Goal: Task Accomplishment & Management: Use online tool/utility

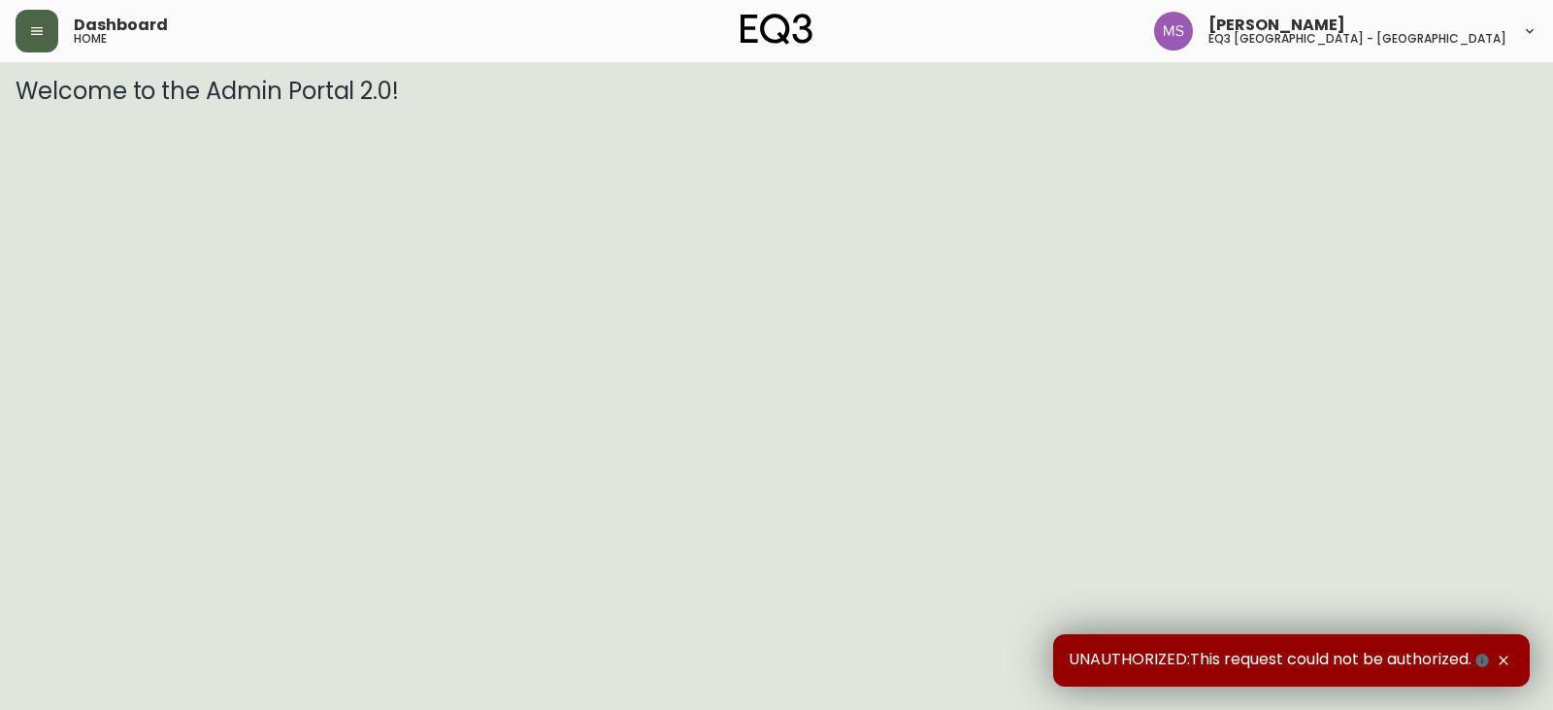
click at [24, 35] on button "button" at bounding box center [37, 31] width 43 height 43
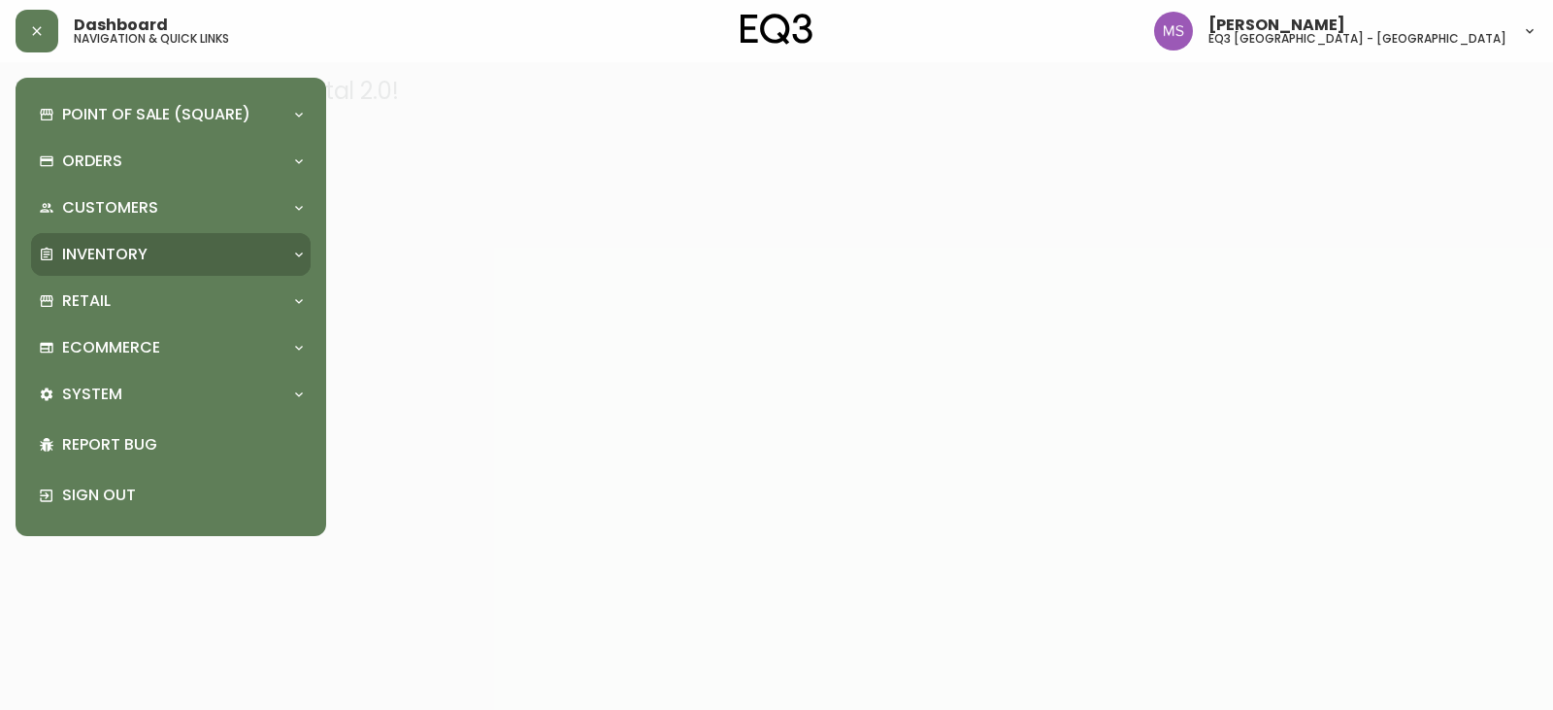
click at [115, 258] on p "Inventory" at bounding box center [104, 254] width 85 height 21
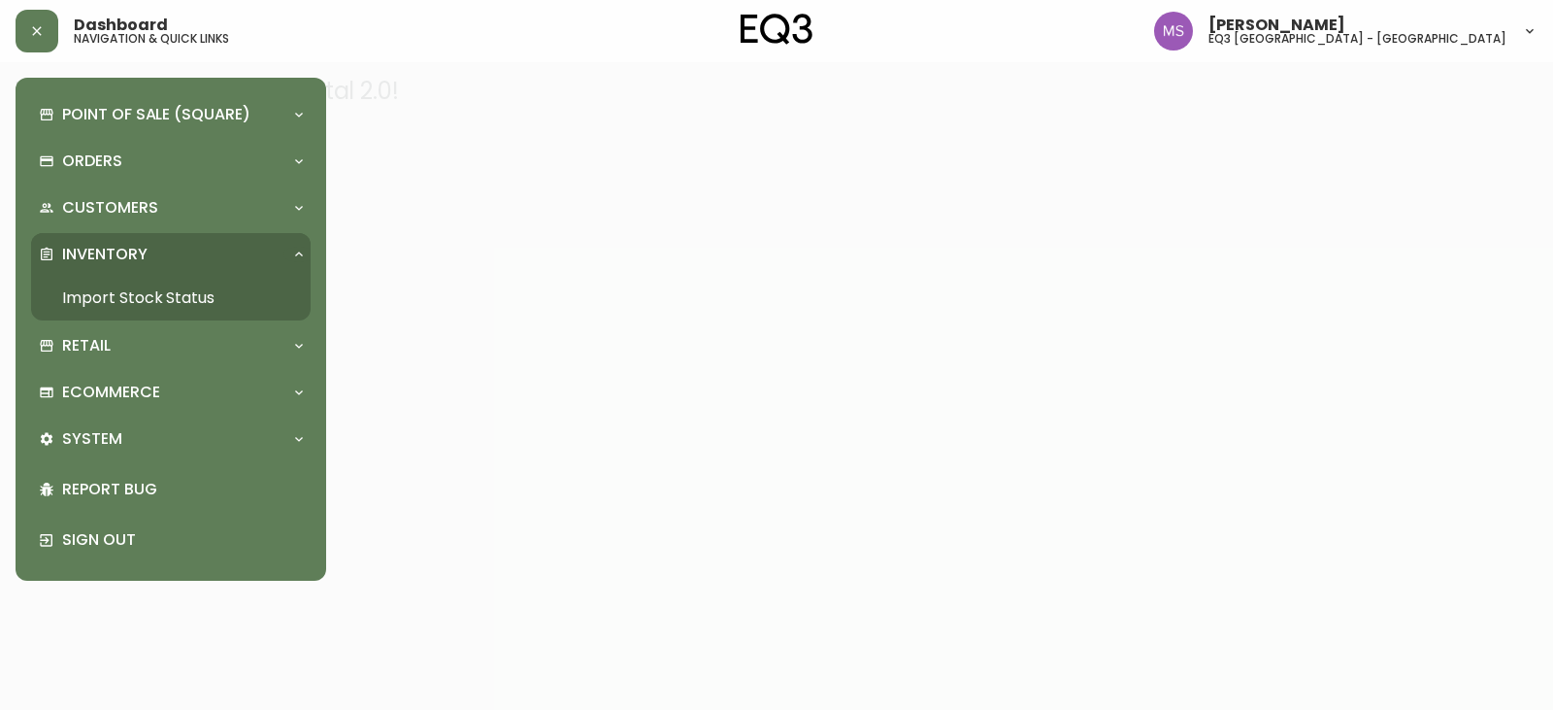
click at [121, 290] on link "Import Stock Status" at bounding box center [171, 298] width 280 height 45
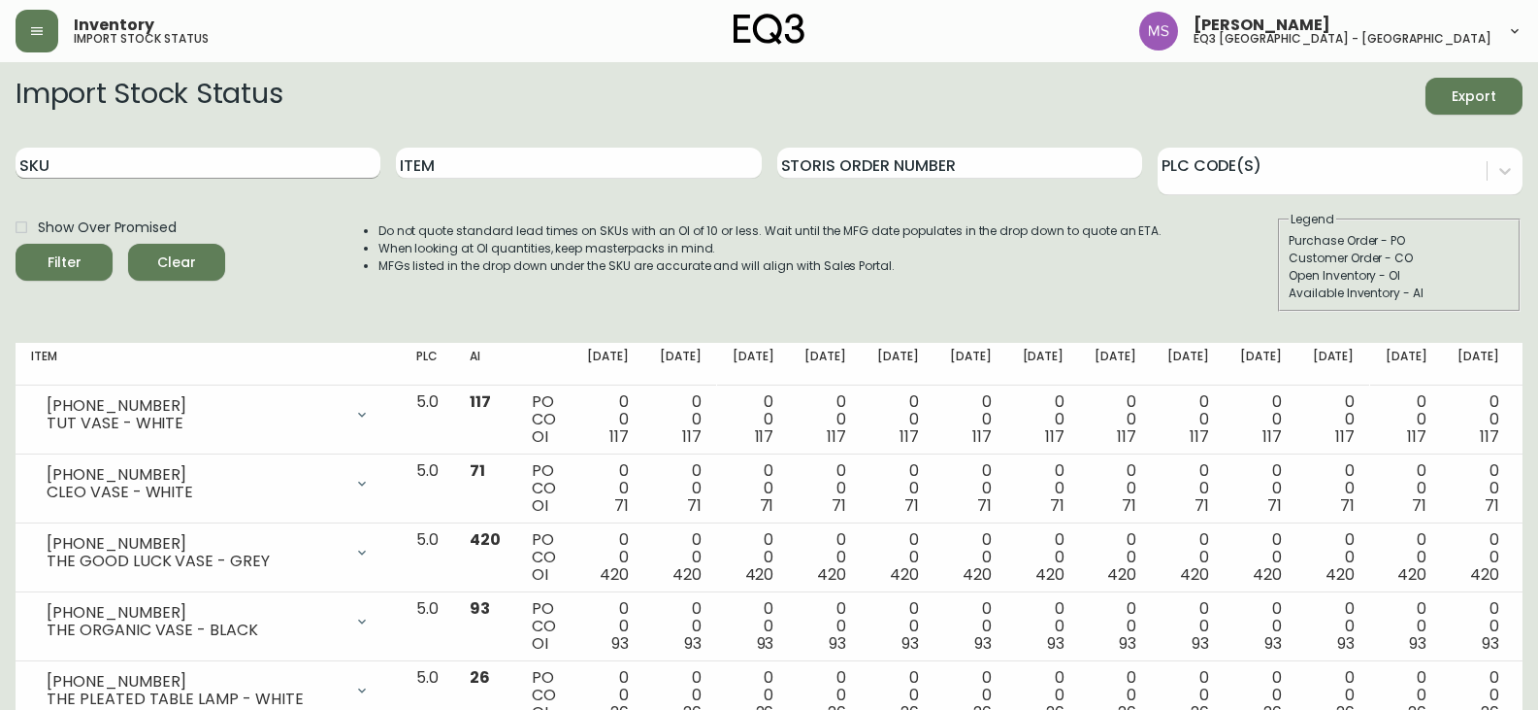
click at [136, 155] on input "SKU" at bounding box center [198, 163] width 365 height 31
paste input "[PHONE_NUMBER]"
type input "[PHONE_NUMBER]"
click at [19, 266] on button "Filter" at bounding box center [64, 262] width 97 height 37
